Goal: Task Accomplishment & Management: Complete application form

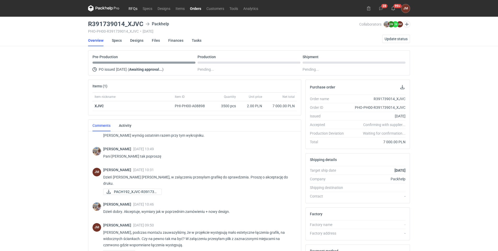
click at [133, 8] on link "RFQs" at bounding box center [133, 8] width 14 height 6
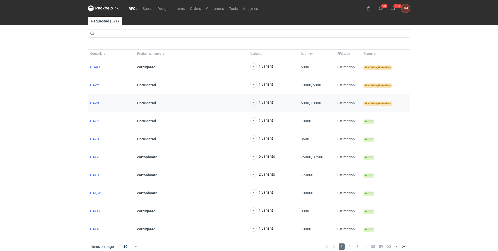
click at [96, 100] on div "CAZX" at bounding box center [111, 103] width 47 height 18
click at [96, 101] on span "CAZX" at bounding box center [94, 103] width 9 height 4
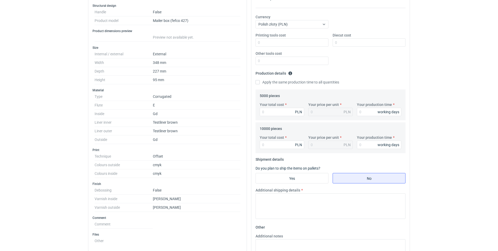
scroll to position [78, 0]
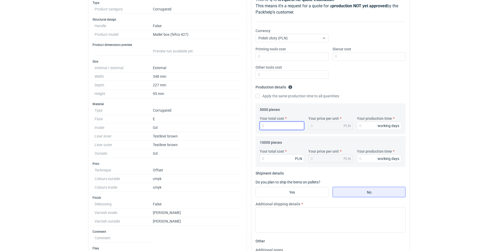
click at [278, 125] on input "Your total cost" at bounding box center [282, 126] width 44 height 8
type input "28700"
type input "5.74"
type input "28700"
click at [377, 127] on input "Your production time" at bounding box center [379, 126] width 44 height 8
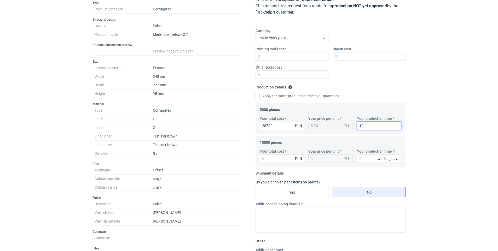
type input "12"
click at [485, 33] on div "RFQs Specs Designs Items Orders Customers Tools Analytics 28 99+ [PERSON_NAME] …" at bounding box center [249, 47] width 498 height 251
click at [354, 55] on input "Diecut cost" at bounding box center [369, 56] width 73 height 8
type input "1250"
click at [474, 166] on div "RFQs Specs Designs Items Orders Customers Tools Analytics 28 99+ [PERSON_NAME] …" at bounding box center [249, 47] width 498 height 251
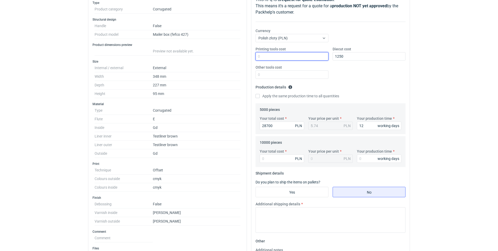
click at [285, 56] on input "Printing tools cost" at bounding box center [292, 56] width 73 height 8
type input "500"
click at [385, 82] on div "Printing tools cost 500 Diecut cost 1250 Other tools cost" at bounding box center [330, 65] width 154 height 37
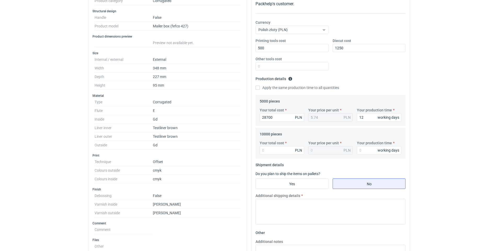
scroll to position [88, 0]
click at [489, 24] on div "RFQs Specs Designs Items Orders Customers Tools Analytics 28 99+ [PERSON_NAME] …" at bounding box center [249, 37] width 498 height 251
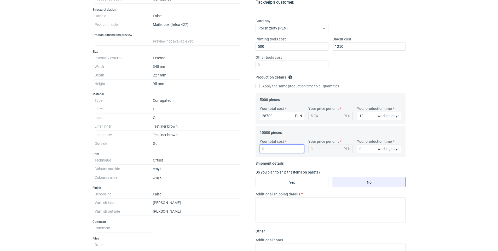
click at [275, 151] on input "Your total cost" at bounding box center [282, 149] width 44 height 8
type input "499"
type input "0.05"
type input "49900"
type input "4.99"
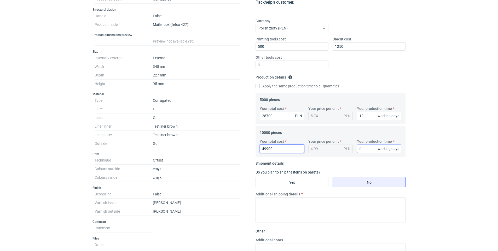
type input "49900"
click at [367, 147] on input "Your production time" at bounding box center [379, 149] width 44 height 8
type input "12"
click at [445, 163] on html "RFQs Specs Designs Items Orders Customers Tools Analytics 28 99+ [PERSON_NAME] …" at bounding box center [249, 37] width 498 height 251
click at [295, 181] on input "Yes" at bounding box center [292, 182] width 72 height 10
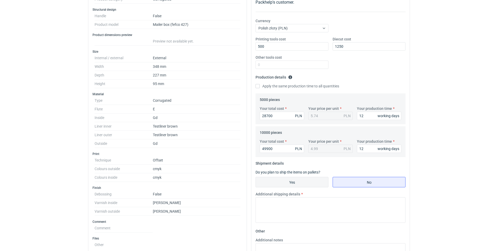
radio input "true"
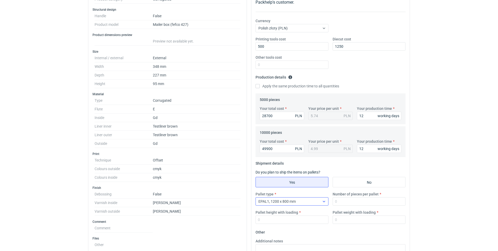
click at [328, 201] on div "EPAL1, 1200 x 800 mm" at bounding box center [292, 202] width 73 height 8
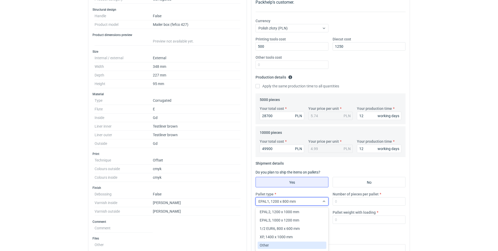
click at [284, 246] on div "Other" at bounding box center [292, 245] width 65 height 5
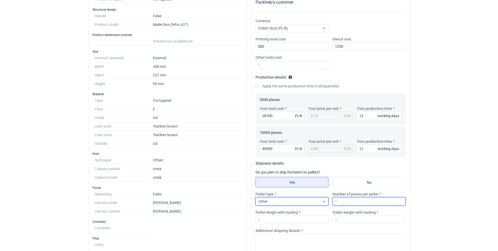
click at [349, 201] on input "Number of pieces per pallet" at bounding box center [369, 202] width 73 height 8
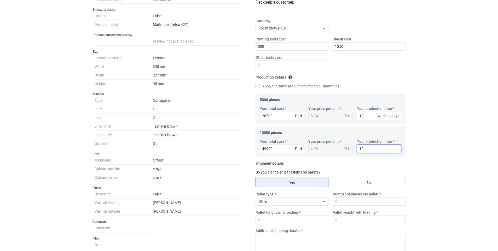
drag, startPoint x: 469, startPoint y: 140, endPoint x: 462, endPoint y: 142, distance: 7.2
click at [469, 140] on div "RFQs Specs Designs Items Orders Customers Tools Analytics 28 99+ [PERSON_NAME] …" at bounding box center [249, 37] width 498 height 251
click at [345, 200] on input "Number of pieces per pallet" at bounding box center [369, 202] width 73 height 8
type input "900"
click at [292, 219] on input "Pallet height with loading" at bounding box center [292, 220] width 73 height 8
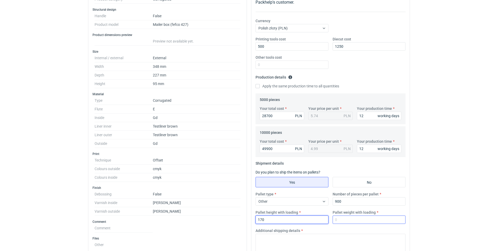
type input "170"
click at [340, 221] on input "Pallet weight with loading" at bounding box center [369, 220] width 73 height 8
type input "500"
click at [443, 78] on div "RFQs Specs Designs Items Orders Customers Tools Analytics 28 99+ [PERSON_NAME] …" at bounding box center [249, 37] width 498 height 251
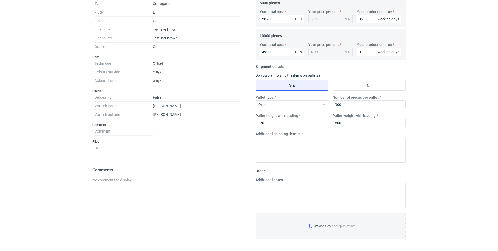
scroll to position [186, 0]
click at [277, 151] on textarea "Additional shipping details" at bounding box center [331, 150] width 150 height 26
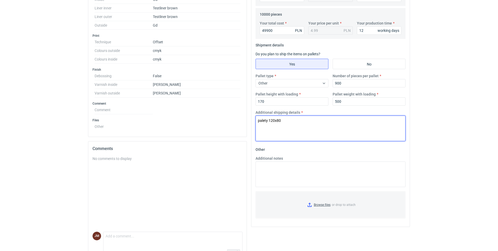
scroll to position [222, 0]
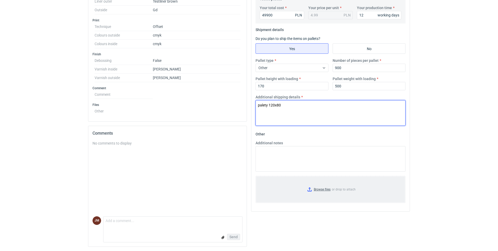
type textarea "palety 120x80"
click at [320, 190] on input "Browse files or drop to attach" at bounding box center [330, 190] width 149 height 26
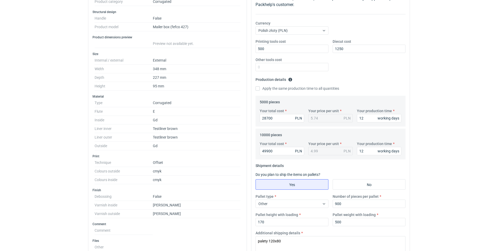
scroll to position [70, 0]
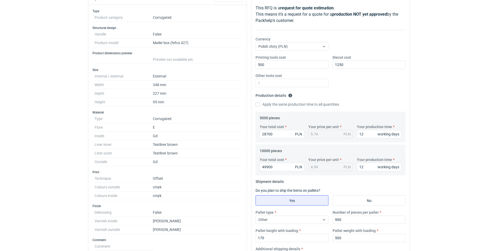
click at [438, 114] on div "RFQs Specs Designs Items Orders Customers Tools Analytics 28 99+ [PERSON_NAME] …" at bounding box center [249, 55] width 498 height 251
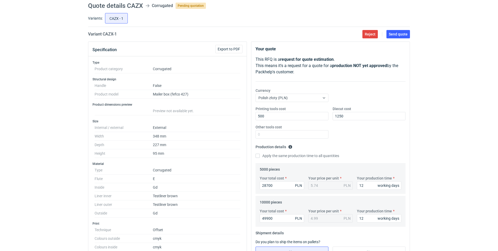
scroll to position [0, 0]
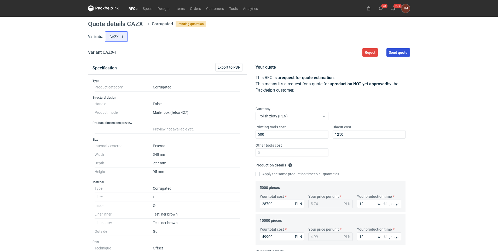
click at [398, 52] on span "Send quote" at bounding box center [398, 53] width 19 height 4
